Goal: Transaction & Acquisition: Purchase product/service

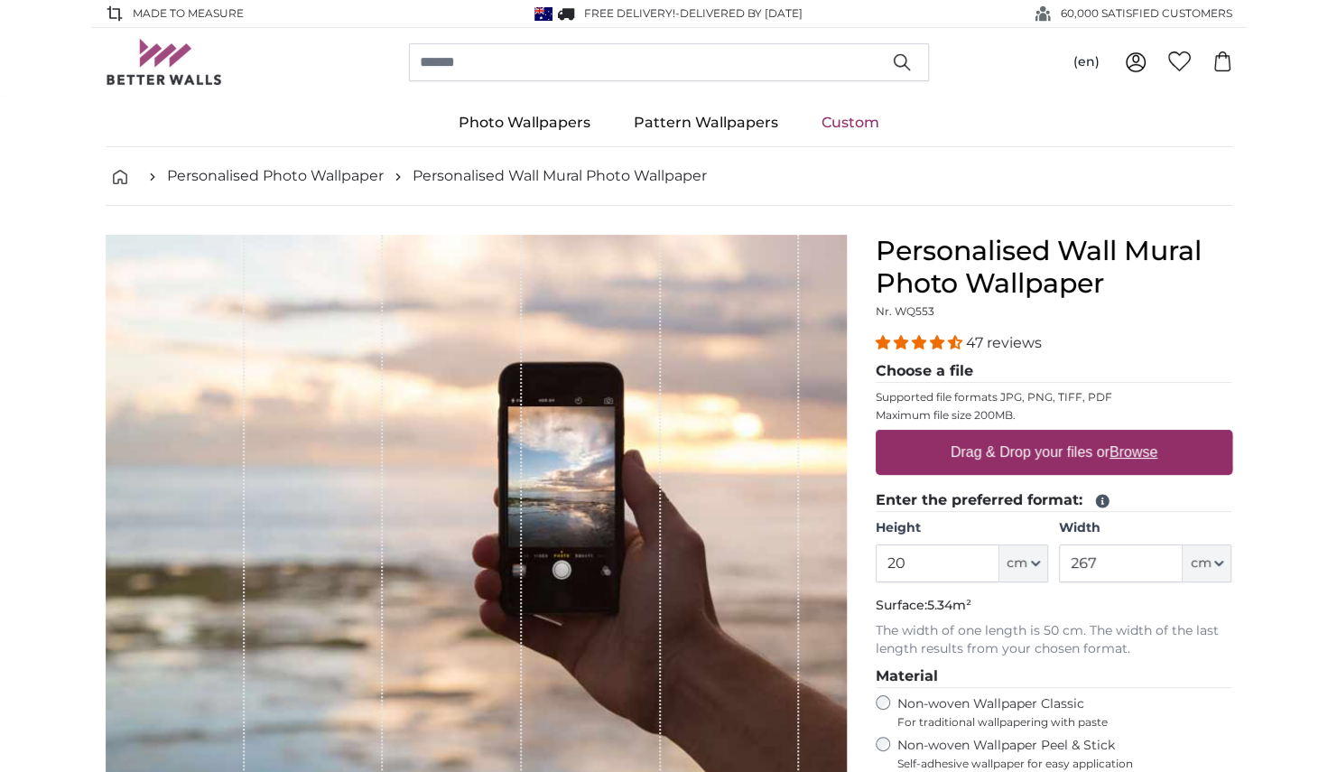
type input "2"
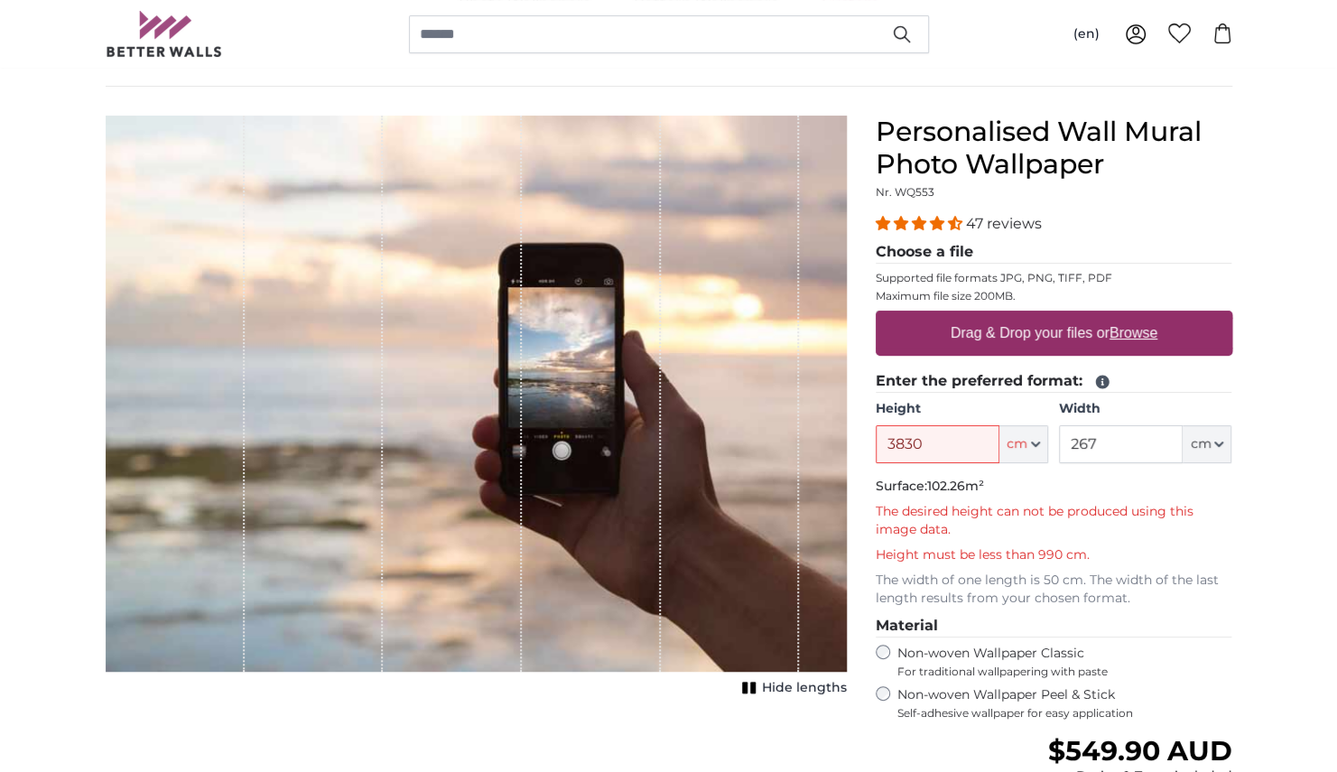
scroll to position [186, 0]
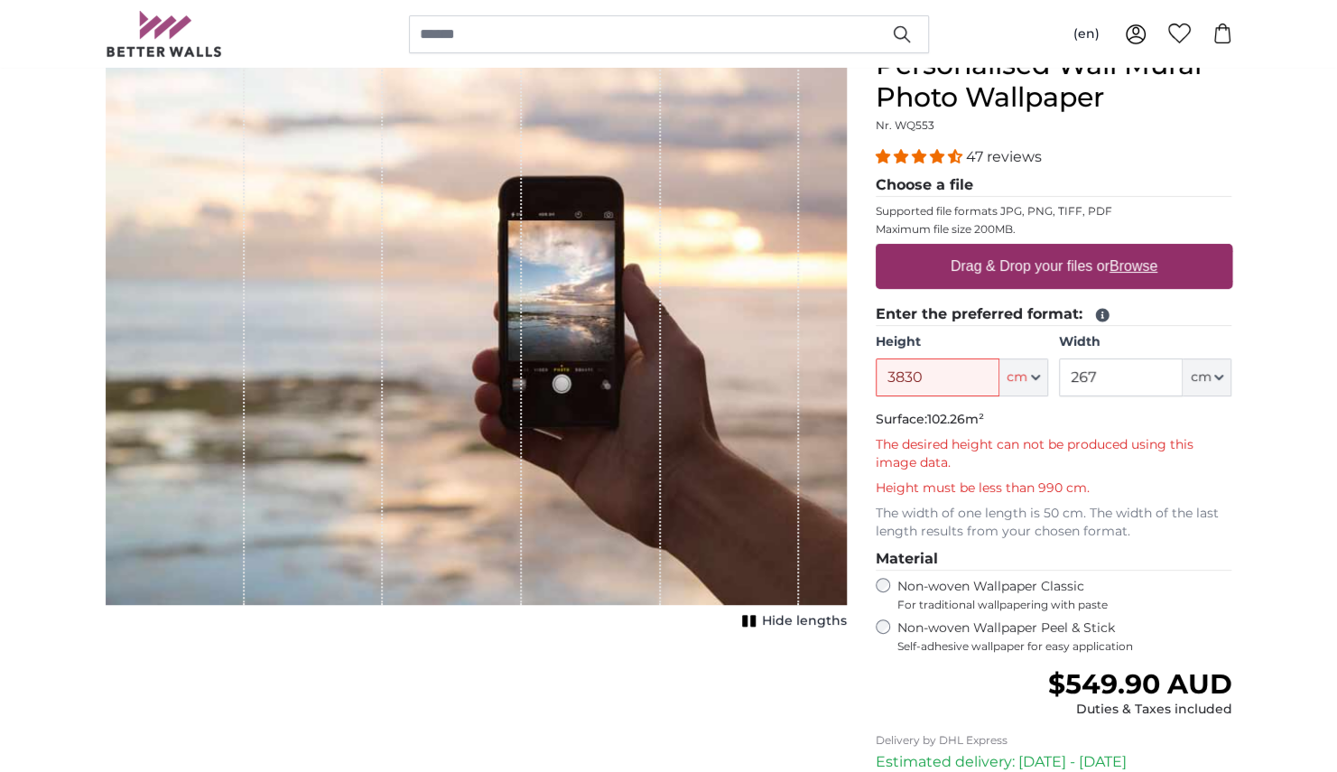
type input "3830"
click at [1130, 383] on input "267" at bounding box center [1121, 377] width 124 height 38
type input "2"
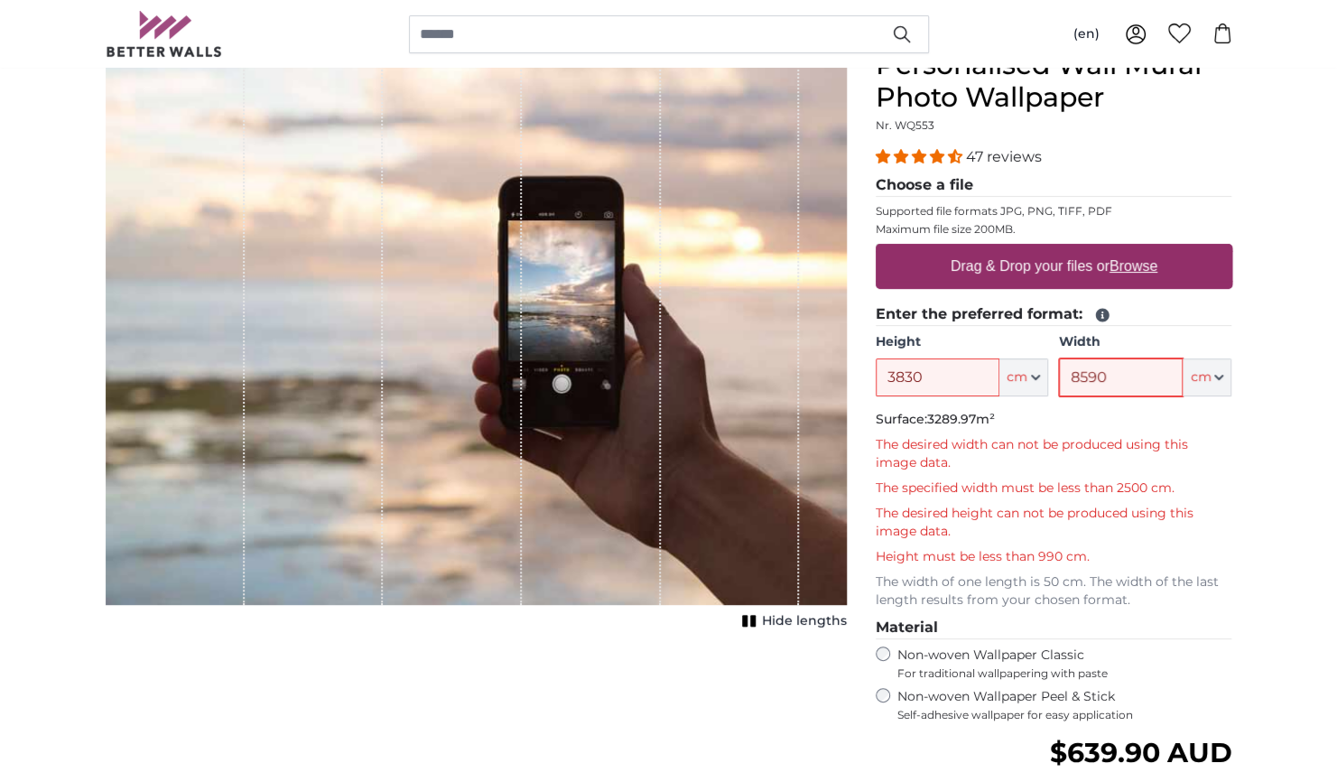
type input "8590"
